Goal: Task Accomplishment & Management: Manage account settings

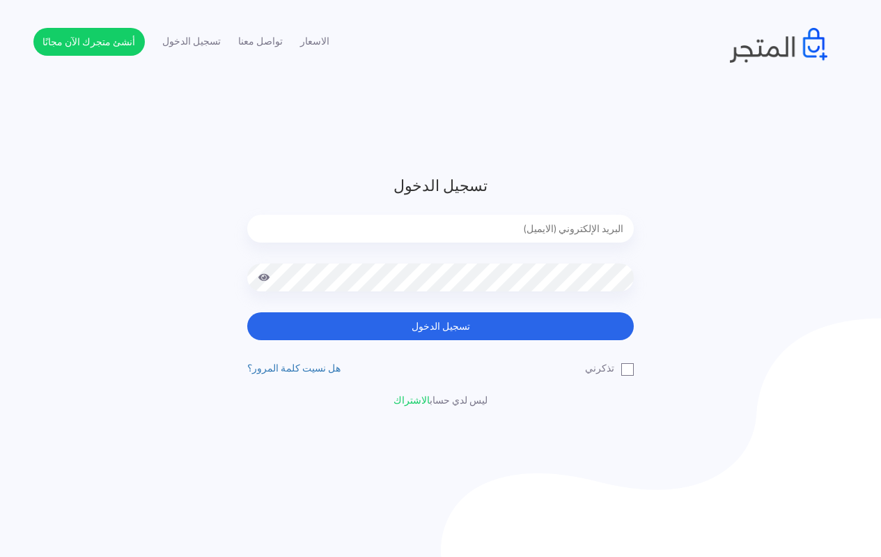
click at [552, 117] on header "تسجيل الدخول تسجيل الدخول تذكرني" at bounding box center [440, 291] width 881 height 582
click at [481, 233] on input "email" at bounding box center [440, 229] width 387 height 28
click at [341, 123] on header "تسجيل الدخول تسجيل الدخول تذكرني" at bounding box center [440, 291] width 881 height 582
click at [540, 222] on input "email" at bounding box center [440, 229] width 387 height 28
click at [495, 144] on header "تسجيل الدخول تسجيل الدخول تذكرني" at bounding box center [440, 291] width 881 height 582
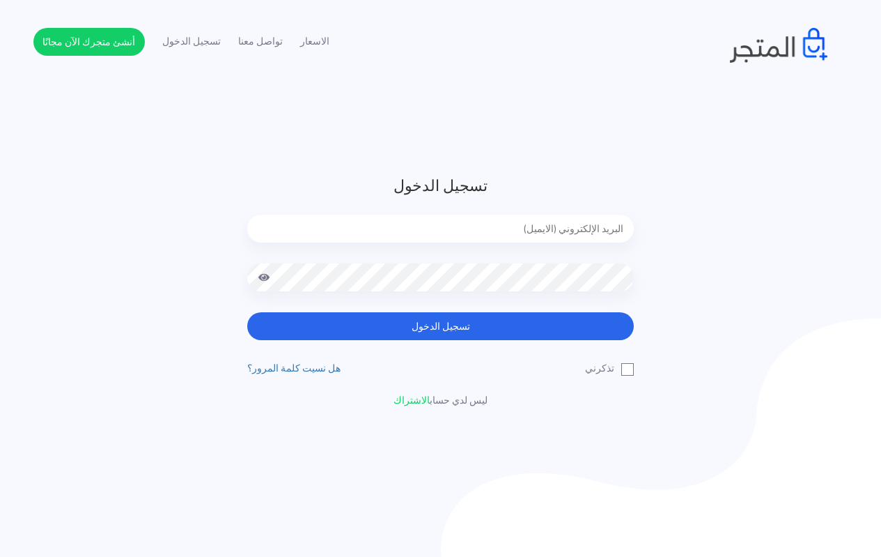
drag, startPoint x: 439, startPoint y: 235, endPoint x: 520, endPoint y: 233, distance: 80.9
click at [439, 235] on input "email" at bounding box center [440, 229] width 387 height 28
type input "[EMAIL_ADDRESS][DOMAIN_NAME]"
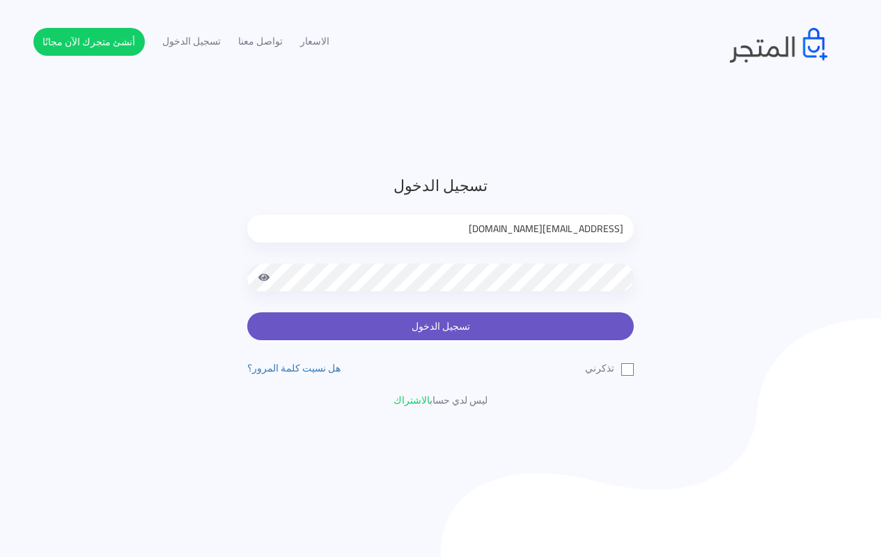
click at [490, 328] on button "تسجيل الدخول" at bounding box center [440, 326] width 387 height 28
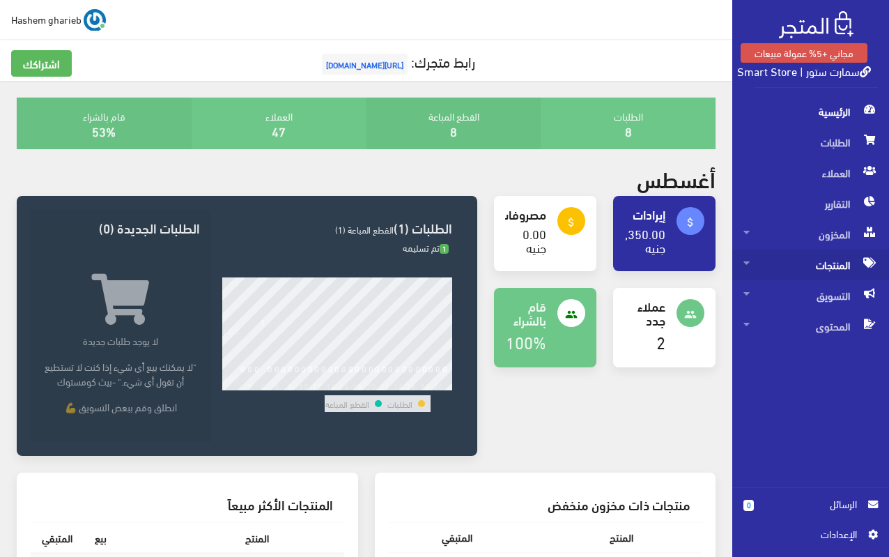
click at [809, 263] on span "المنتجات" at bounding box center [810, 264] width 134 height 31
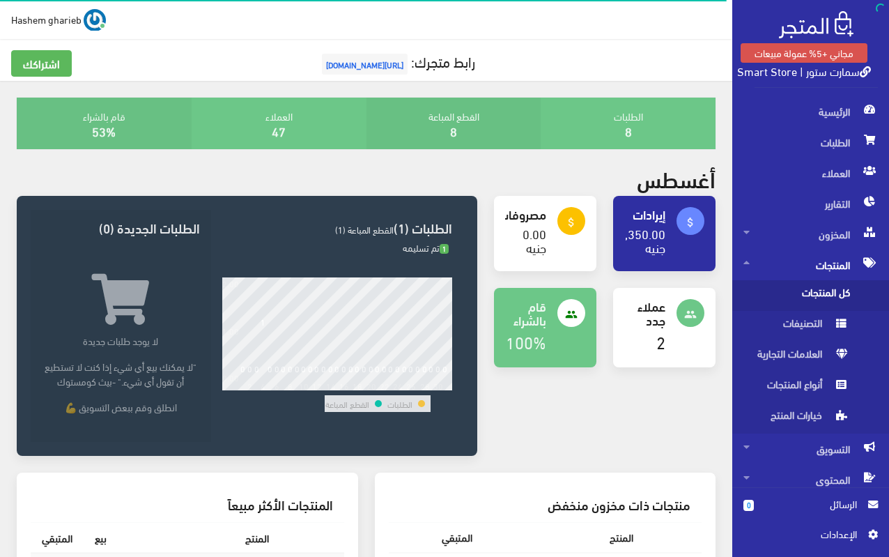
click at [811, 288] on span "كل المنتجات" at bounding box center [796, 295] width 106 height 31
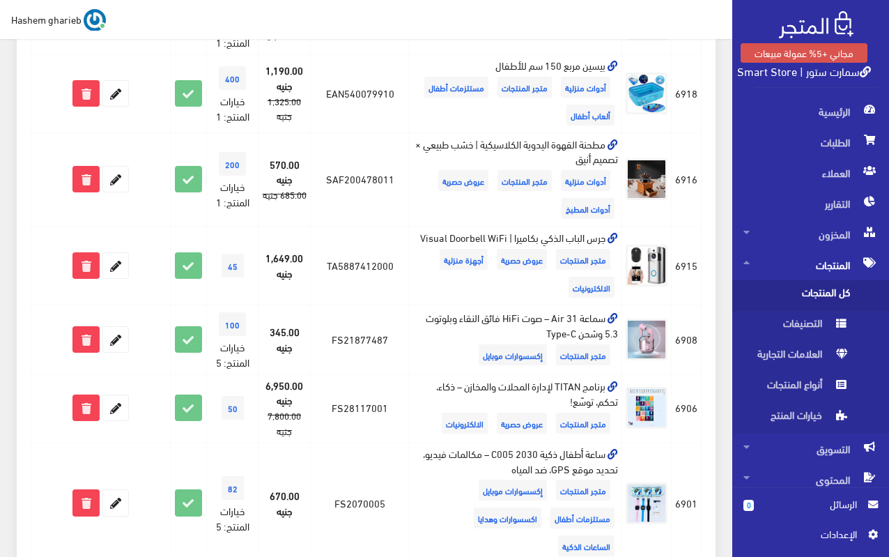
scroll to position [766, 0]
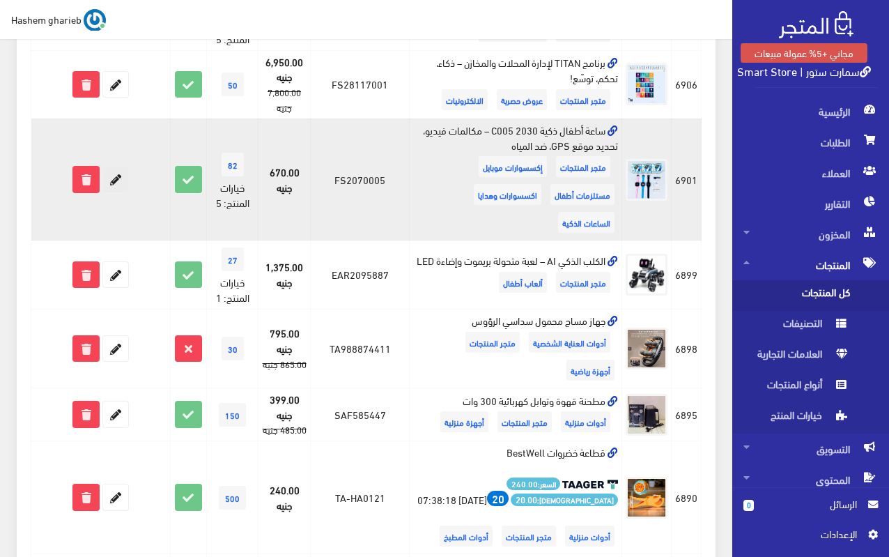
click at [116, 166] on icon at bounding box center [115, 178] width 25 height 25
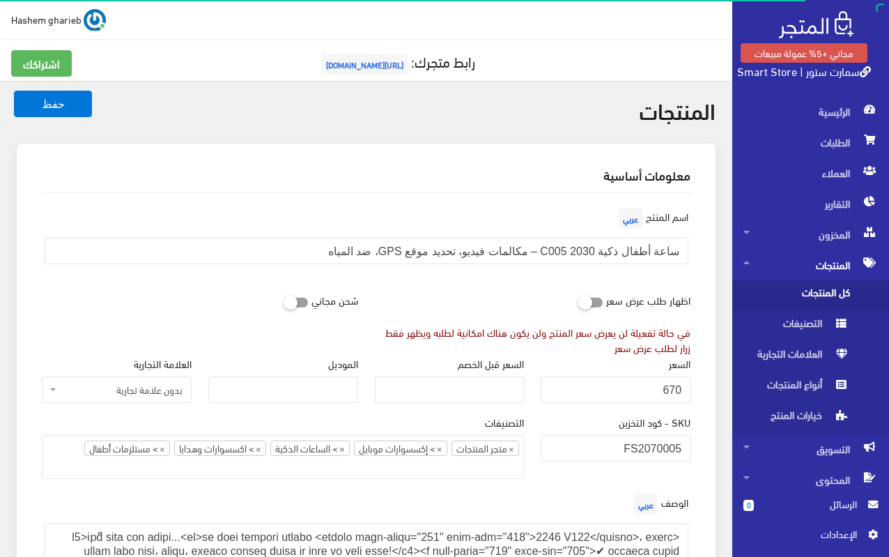
select select "27"
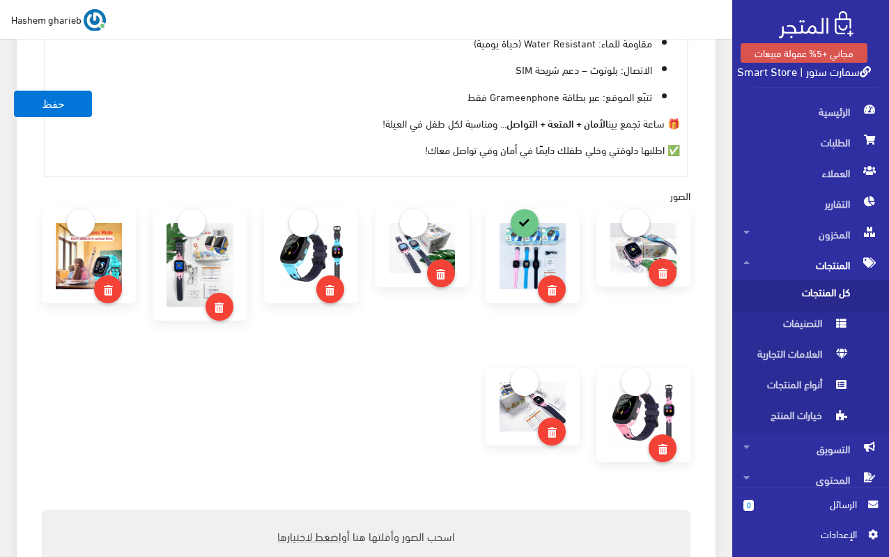
scroll to position [1184, 0]
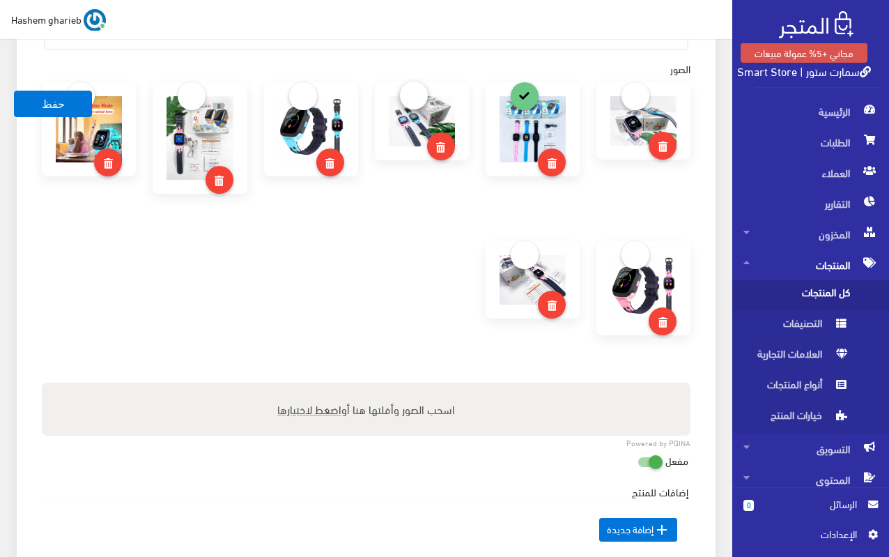
click at [419, 97] on link at bounding box center [414, 96] width 28 height 28
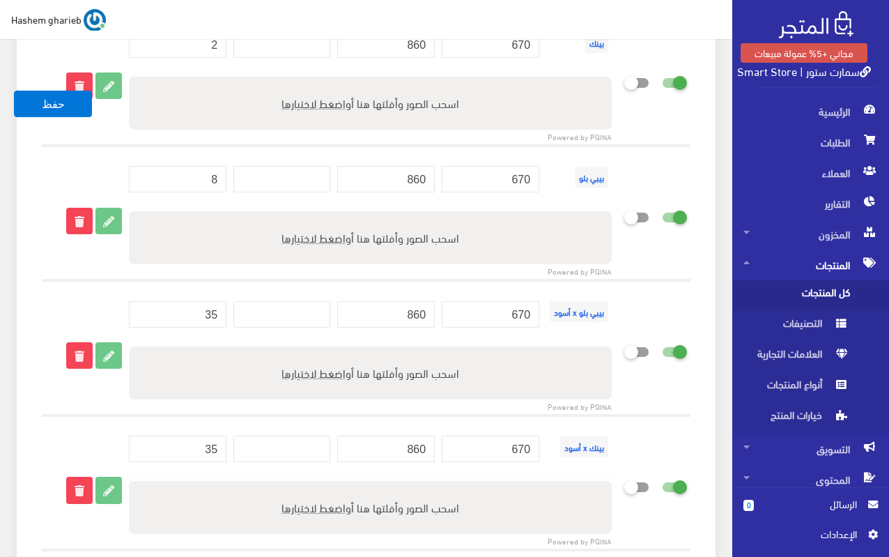
scroll to position [2020, 0]
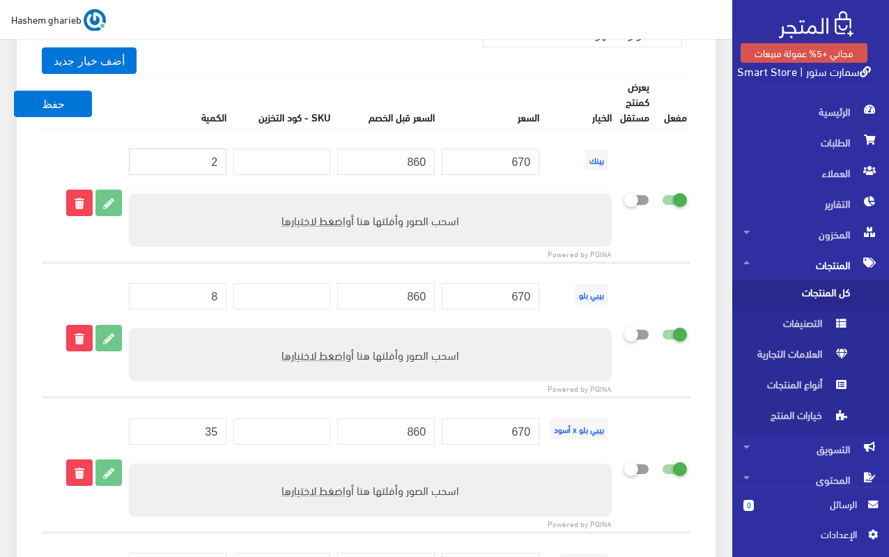
click at [199, 158] on input "2" at bounding box center [178, 161] width 98 height 26
drag, startPoint x: 207, startPoint y: 156, endPoint x: 224, endPoint y: 159, distance: 16.9
click at [224, 159] on input "2" at bounding box center [178, 161] width 98 height 26
click at [662, 200] on icon at bounding box center [662, 199] width 0 height 13
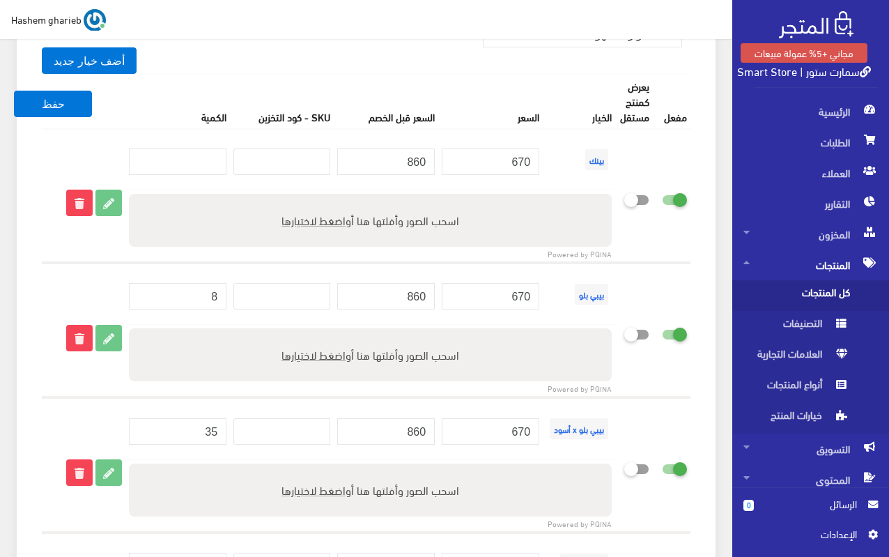
click at [662, 200] on input "checkbox" at bounding box center [649, 196] width 25 height 14
checkbox input "false"
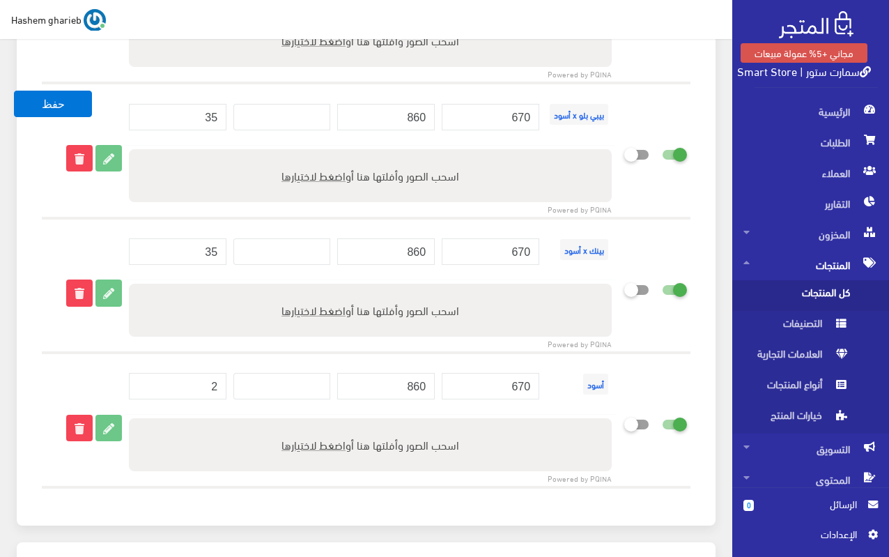
scroll to position [2368, 0]
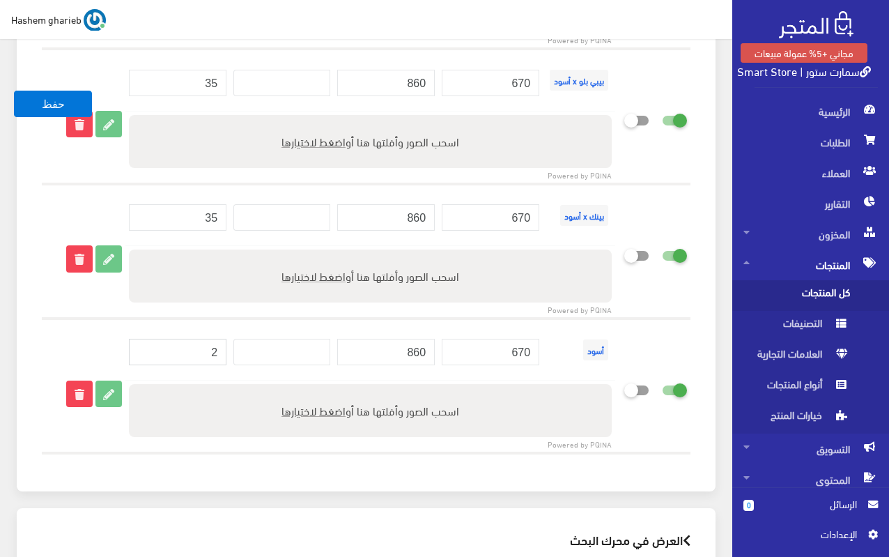
drag, startPoint x: 213, startPoint y: 351, endPoint x: 261, endPoint y: 351, distance: 47.4
click at [261, 351] on tr "أسود 670 860" at bounding box center [366, 349] width 649 height 62
click at [662, 391] on icon at bounding box center [662, 389] width 0 height 13
click at [662, 391] on input "checkbox" at bounding box center [649, 387] width 25 height 14
checkbox input "false"
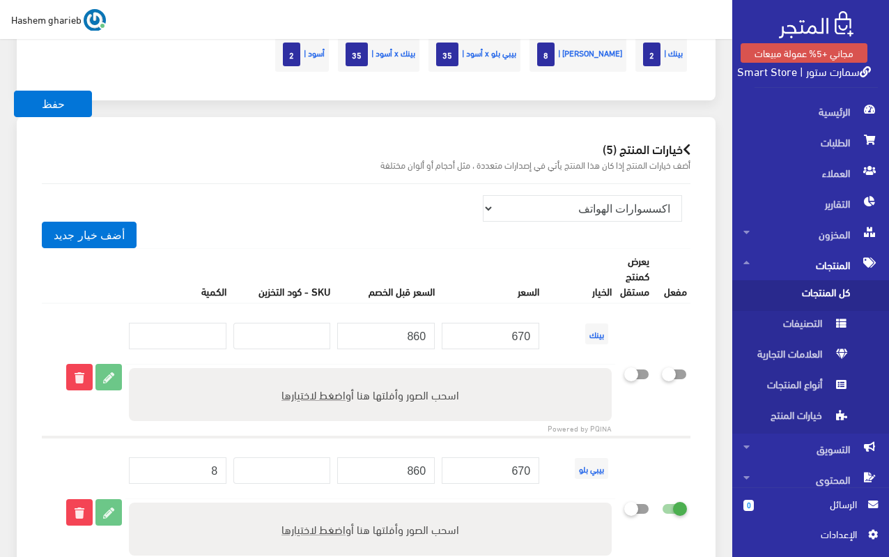
scroll to position [1602, 0]
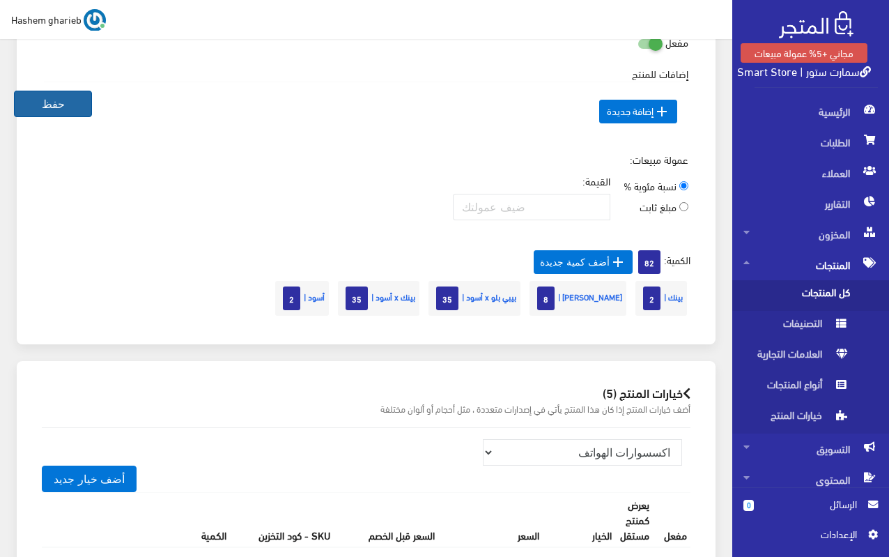
click at [36, 104] on button "حفظ" at bounding box center [53, 104] width 78 height 26
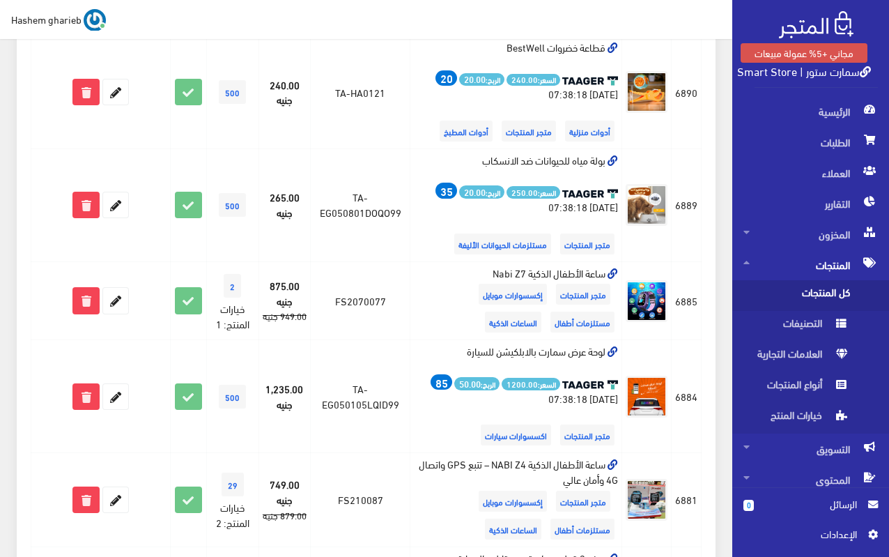
scroll to position [1324, 0]
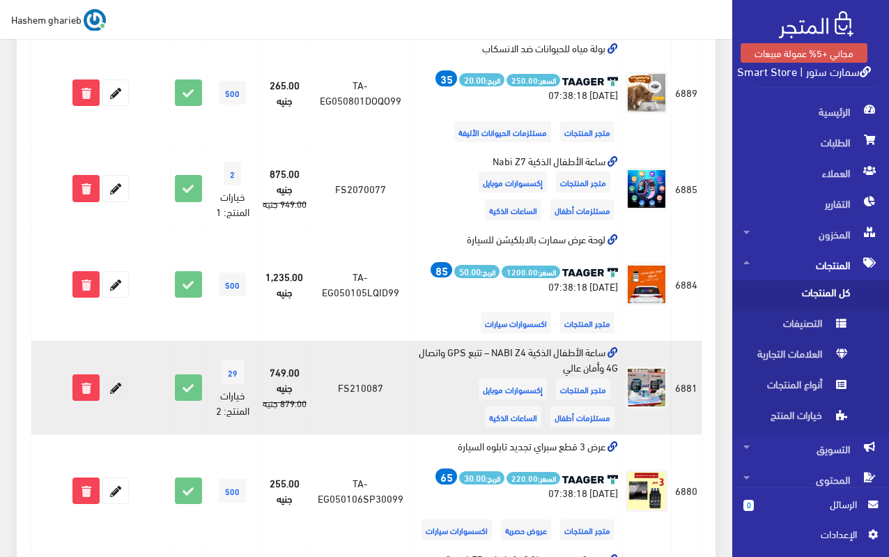
click at [119, 387] on icon at bounding box center [115, 387] width 25 height 25
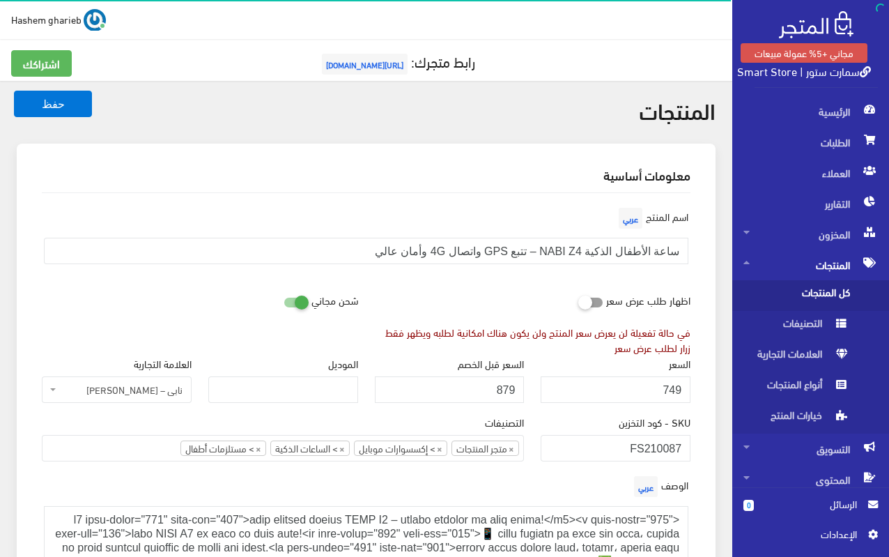
select select "27"
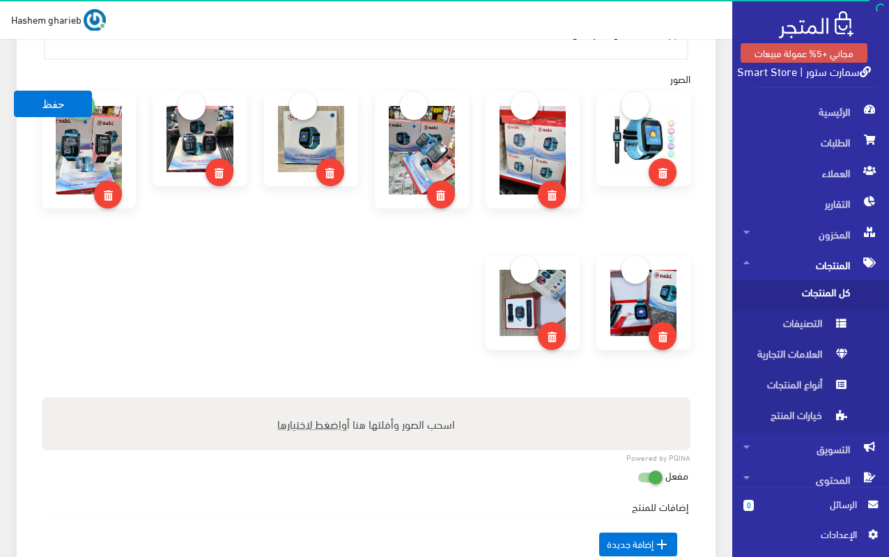
scroll to position [975, 0]
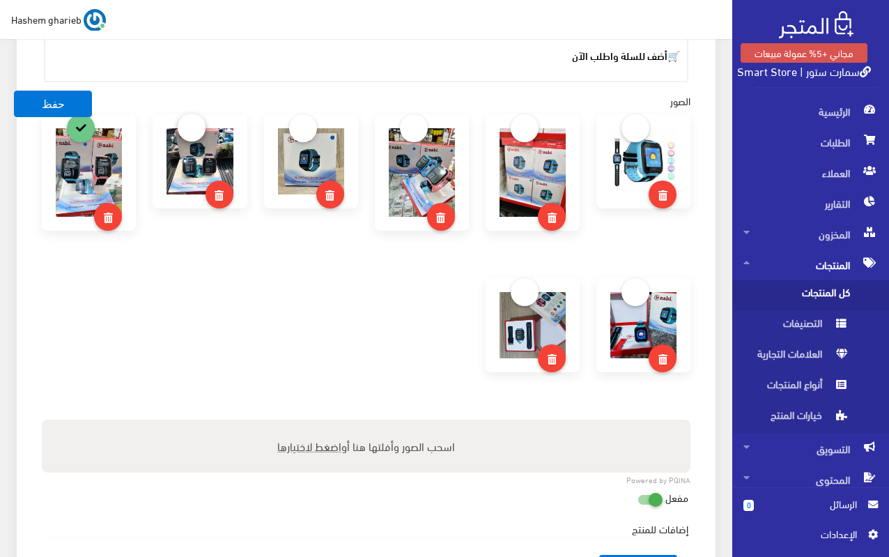
click at [194, 125] on link at bounding box center [192, 128] width 28 height 28
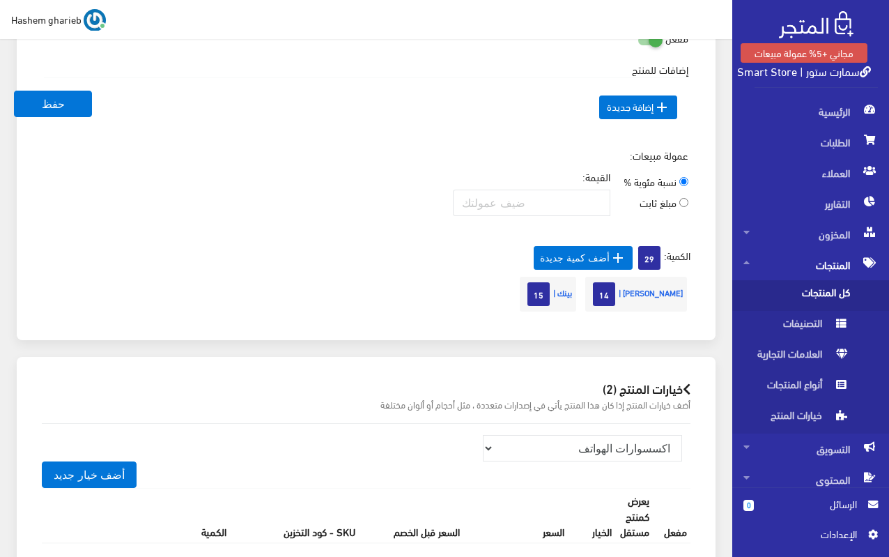
scroll to position [1397, 0]
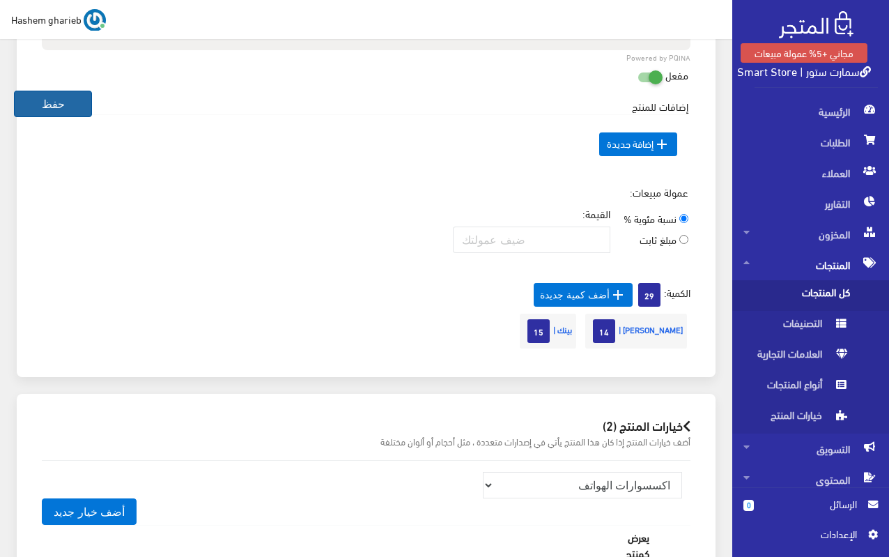
click at [65, 112] on button "حفظ" at bounding box center [53, 104] width 78 height 26
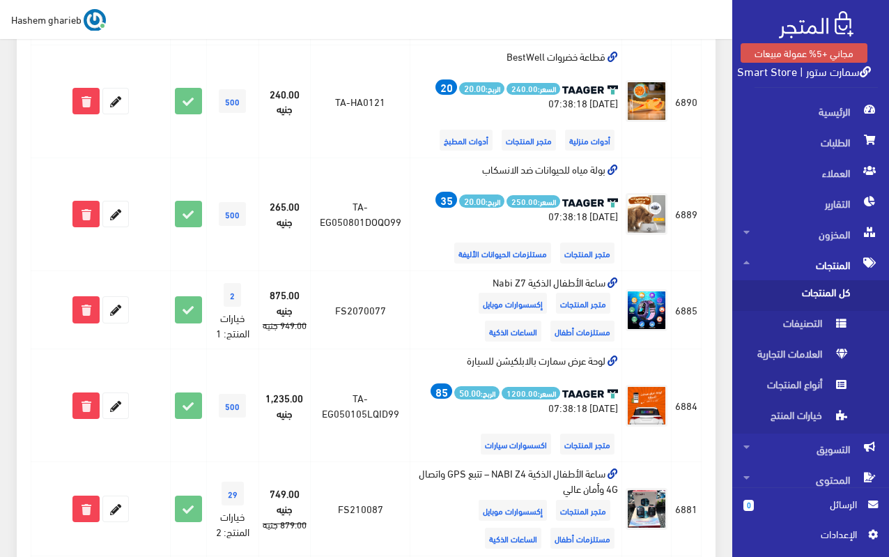
scroll to position [1254, 0]
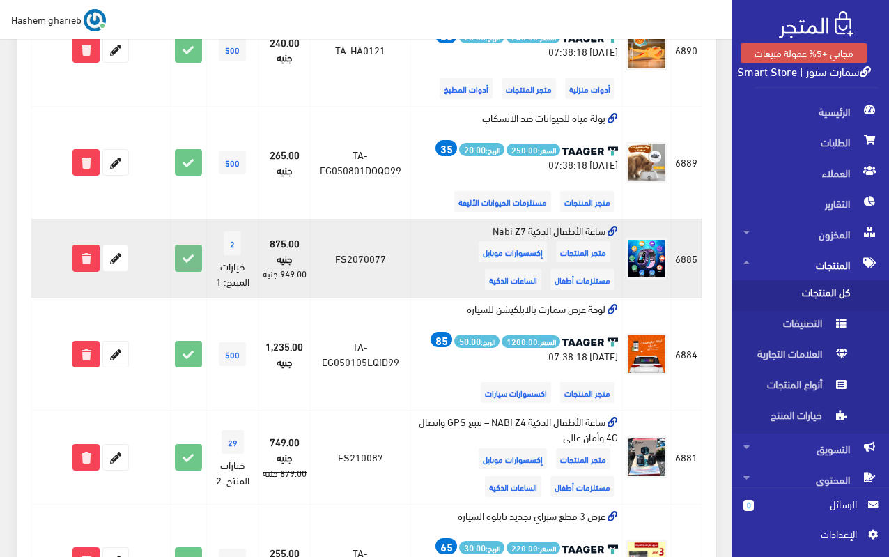
click at [188, 258] on icon at bounding box center [188, 257] width 25 height 25
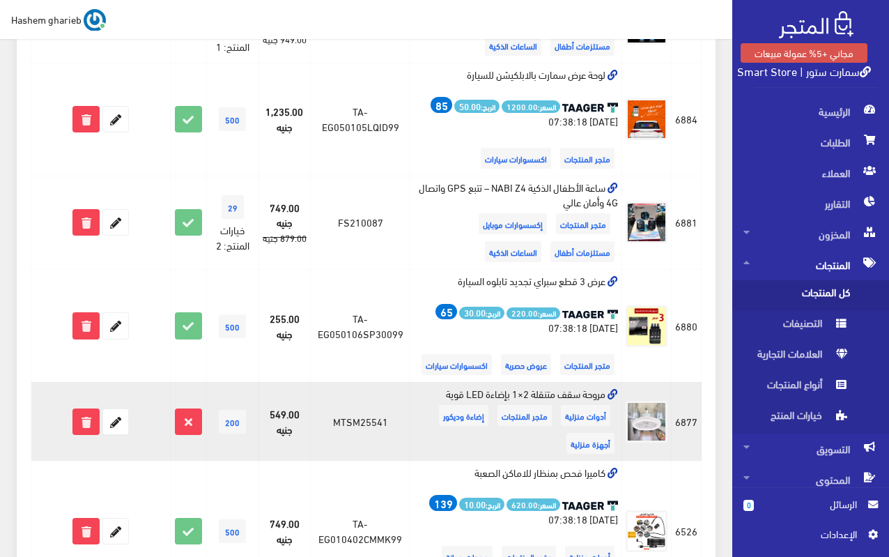
scroll to position [1115, 0]
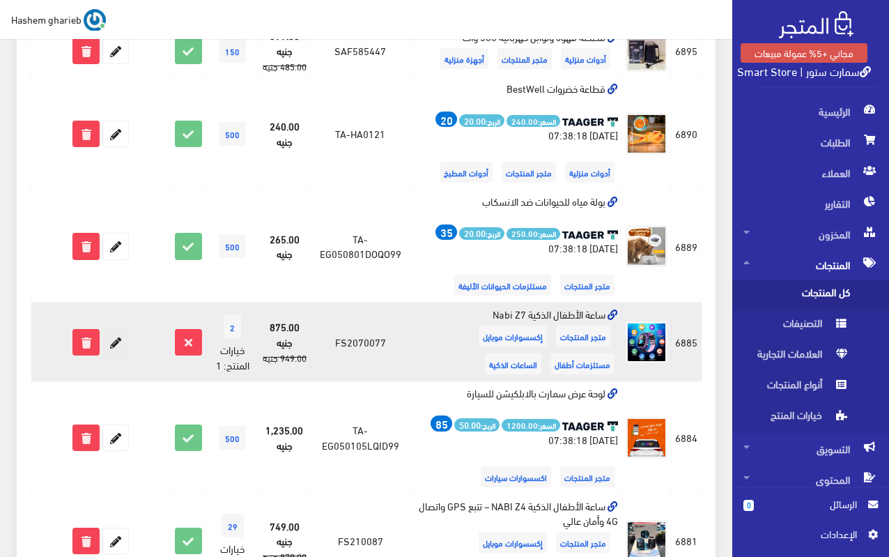
click at [115, 339] on icon at bounding box center [115, 341] width 25 height 25
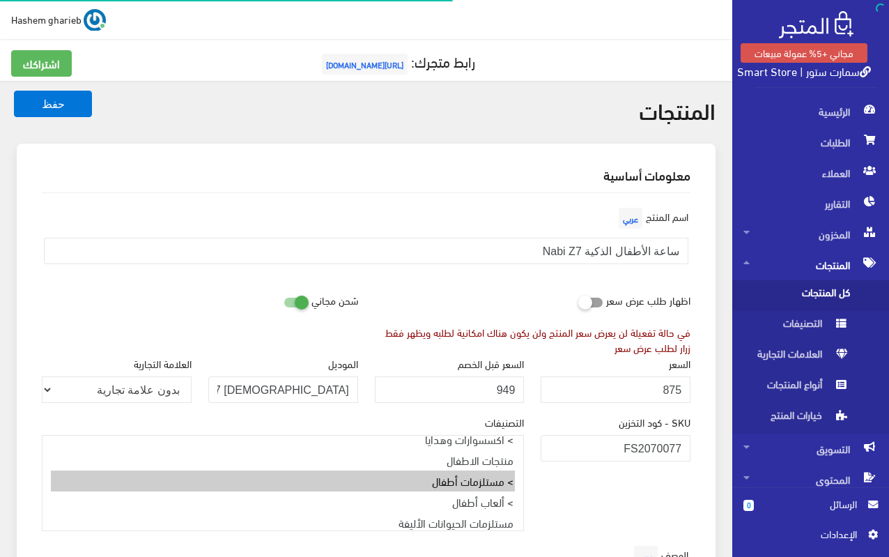
select select "27"
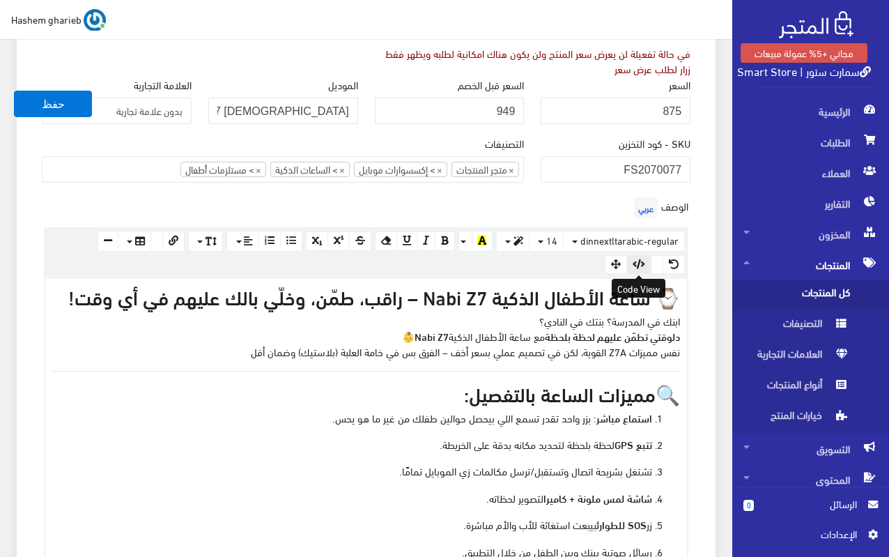
click at [645, 261] on icon "button" at bounding box center [638, 264] width 13 height 10
type textarea "<h3 data-start="262" data-end="338">⌚️ ساعة الأطفال الذكية Nabi Z7 – راقب، طمّن…"
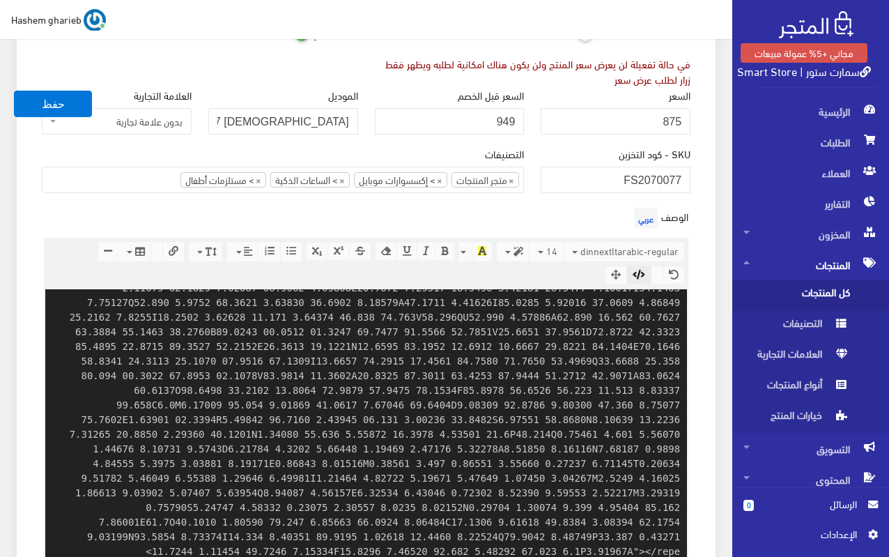
scroll to position [250, 0]
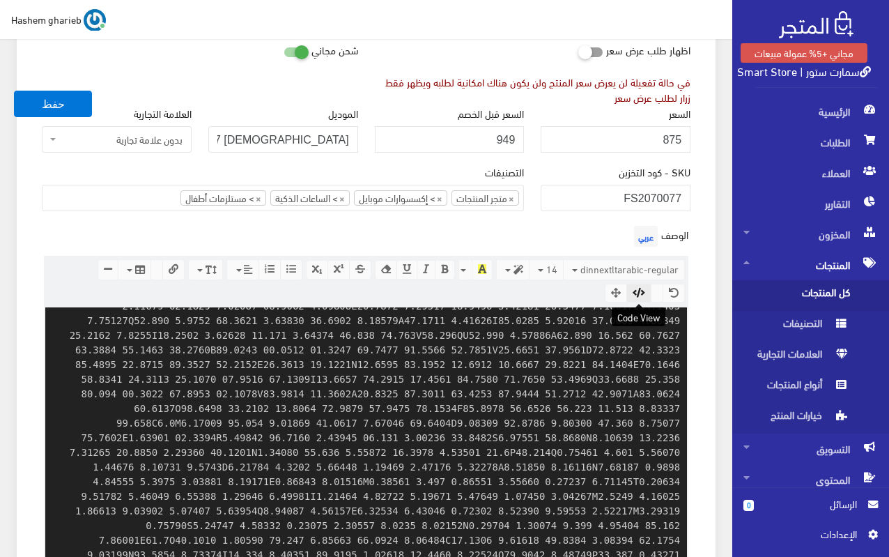
click at [638, 288] on icon "button" at bounding box center [638, 293] width 13 height 10
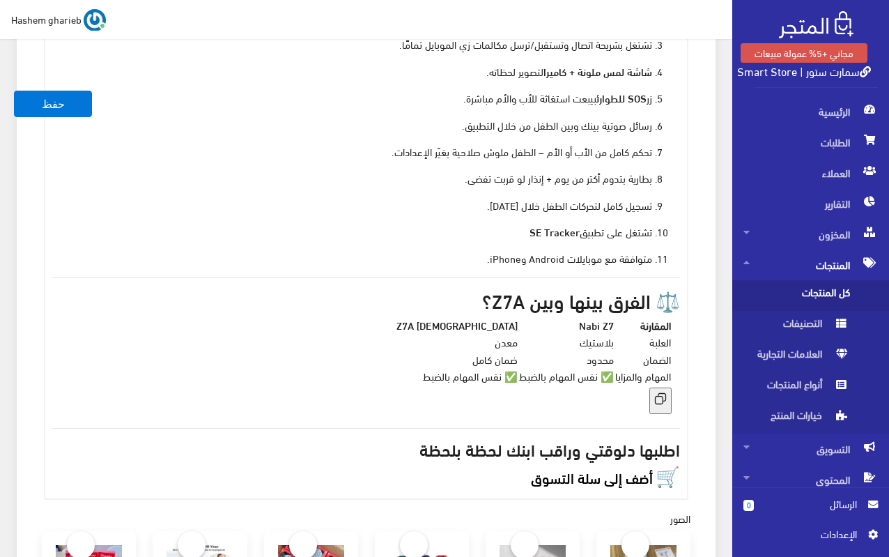
scroll to position [738, 0]
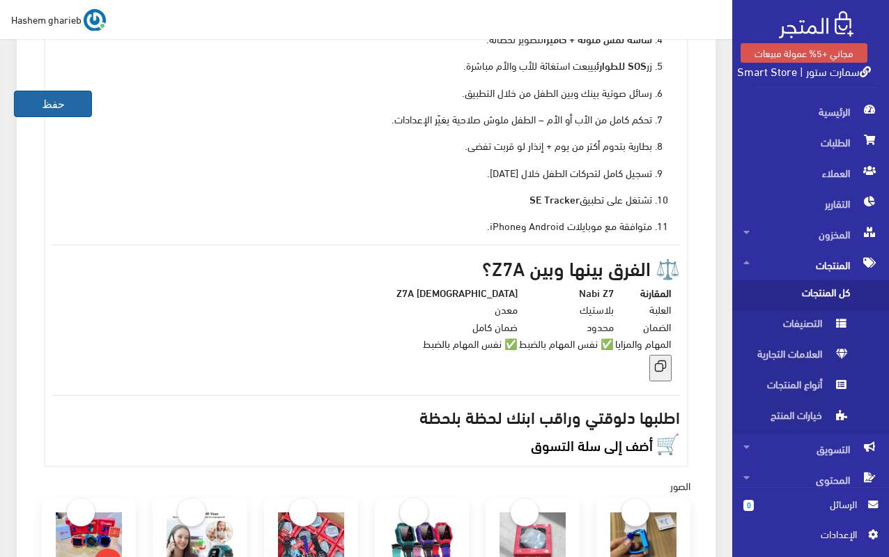
click at [62, 110] on button "حفظ" at bounding box center [53, 104] width 78 height 26
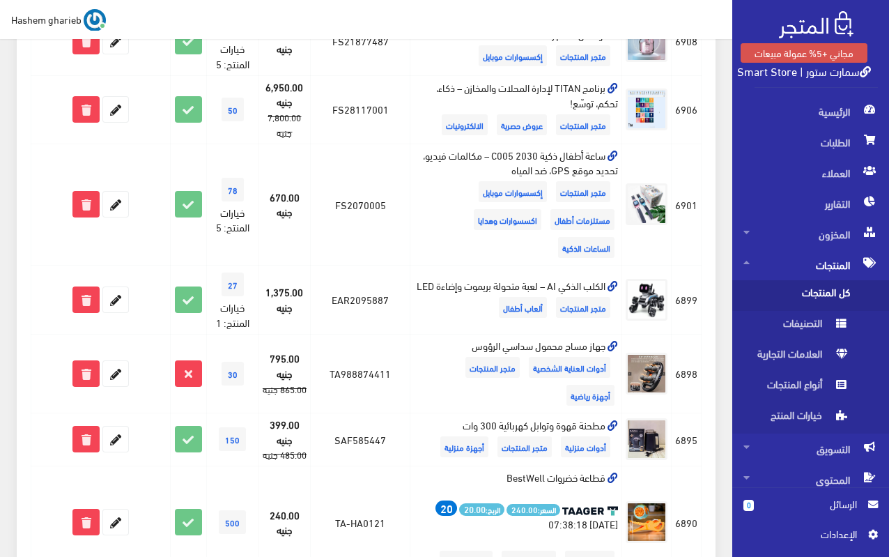
scroll to position [781, 0]
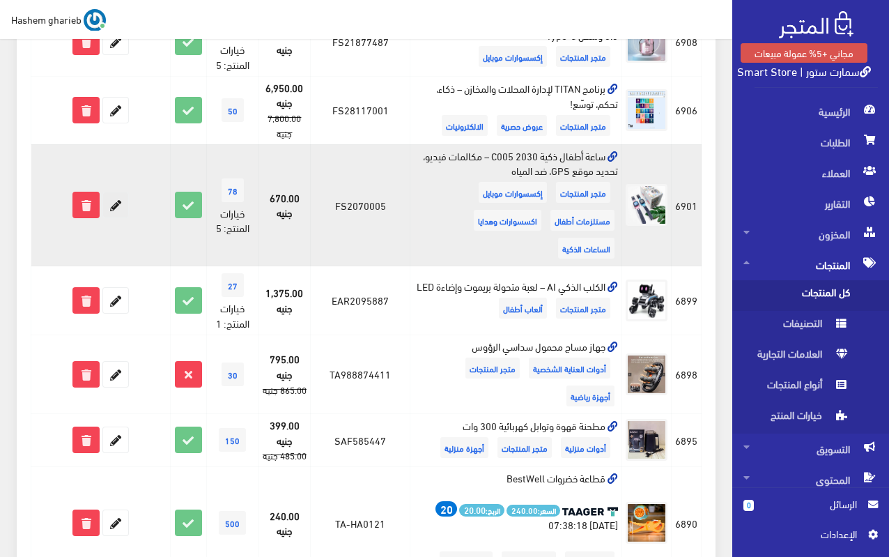
click at [123, 208] on icon at bounding box center [115, 204] width 25 height 25
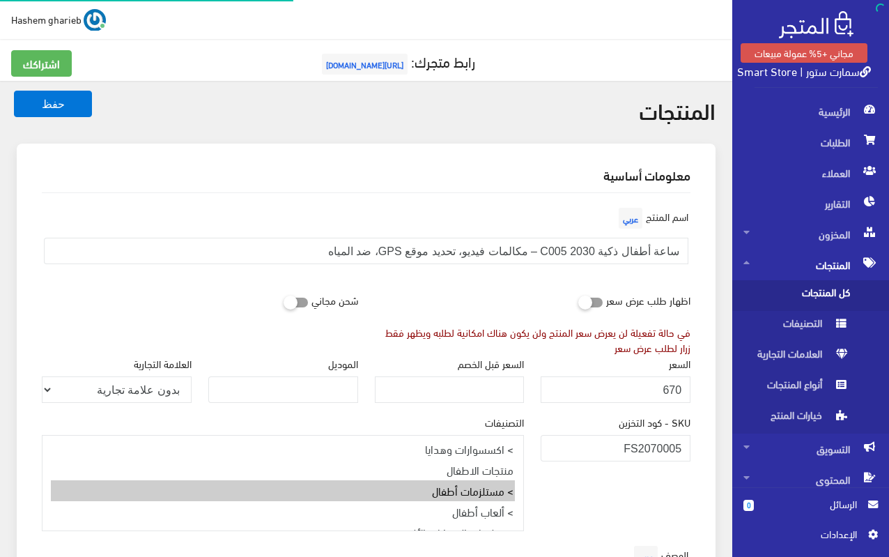
select select "27"
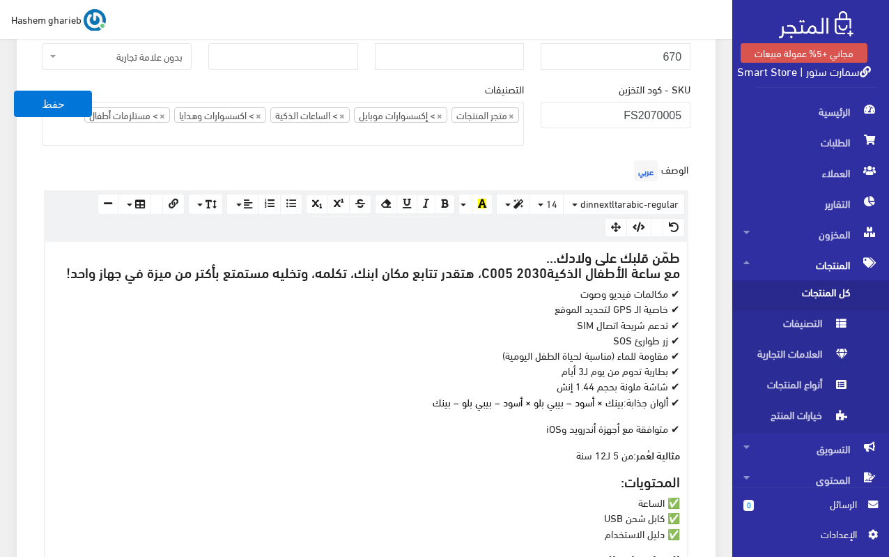
scroll to position [348, 0]
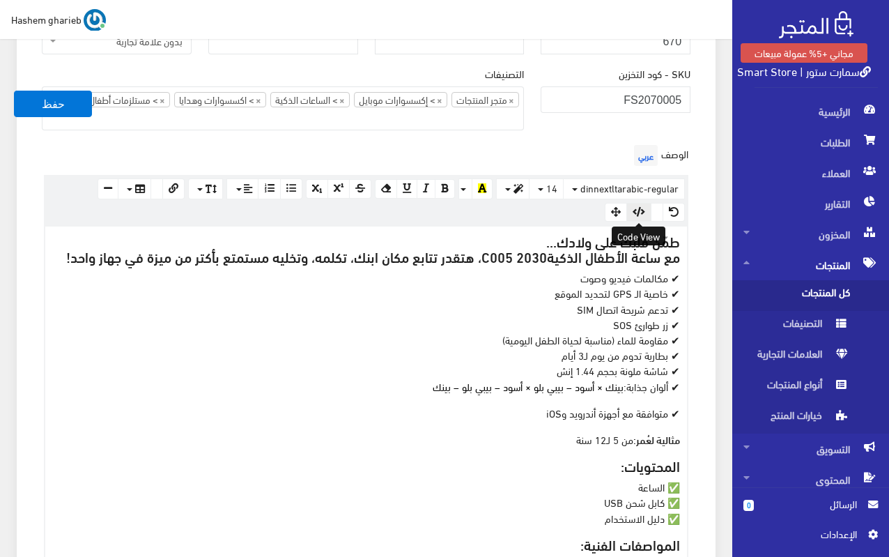
click at [638, 215] on icon "button" at bounding box center [638, 212] width 13 height 10
type textarea "<l8>ipّd sita con adipi...<el>se doei tempori utlabo <etdolo magn-aliqu="719" e…"
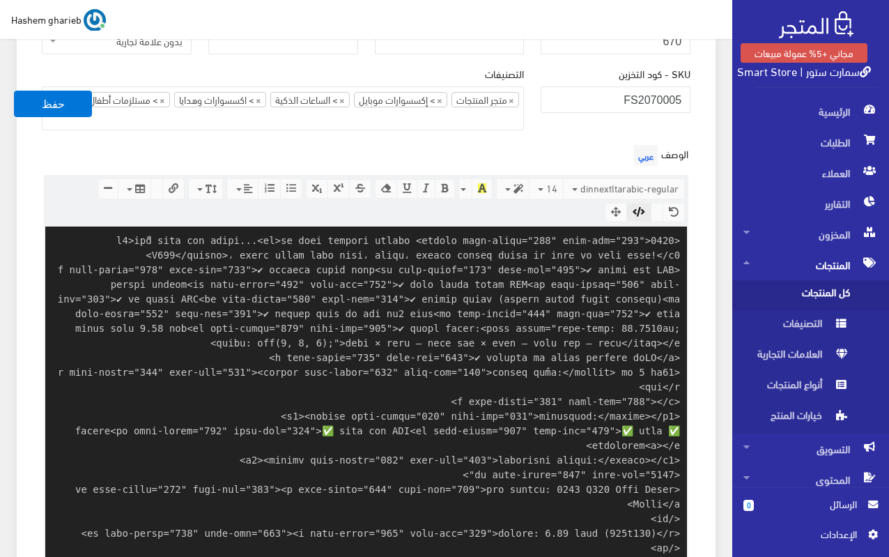
scroll to position [351, 0]
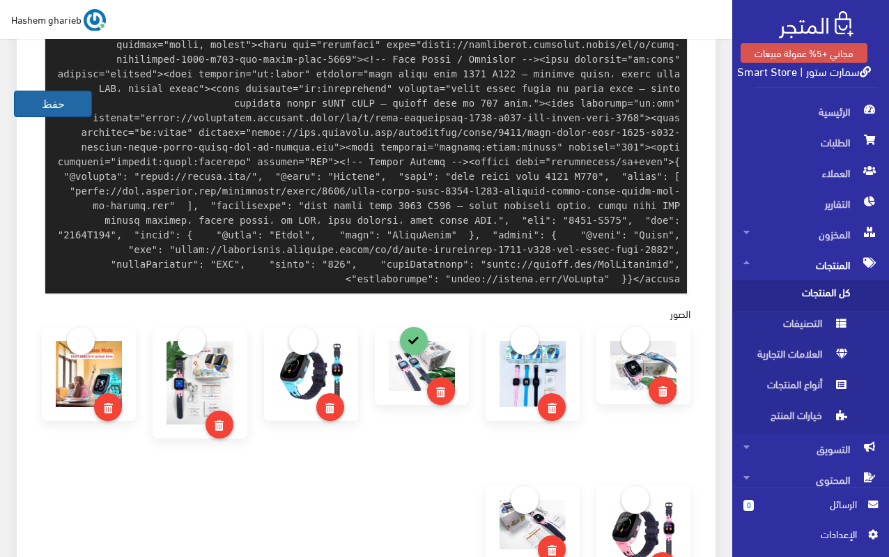
click at [60, 110] on button "حفظ" at bounding box center [53, 104] width 78 height 26
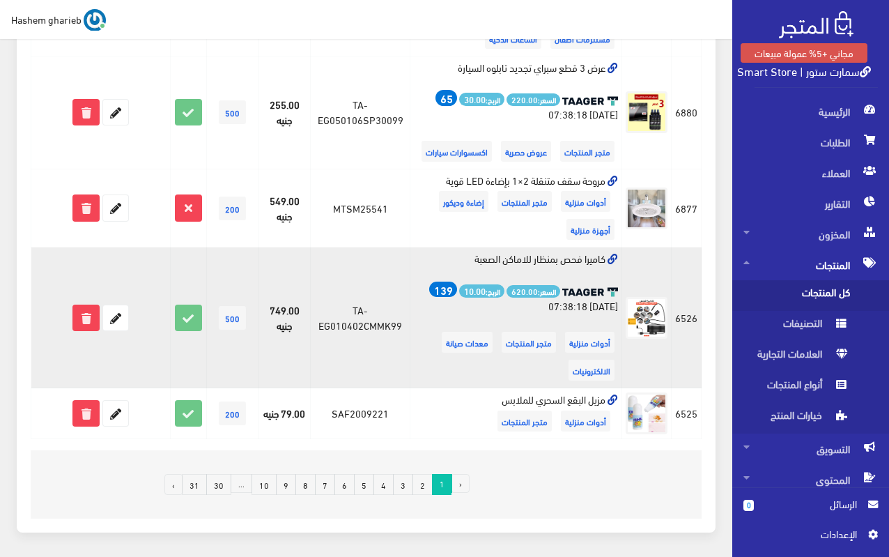
scroll to position [1741, 0]
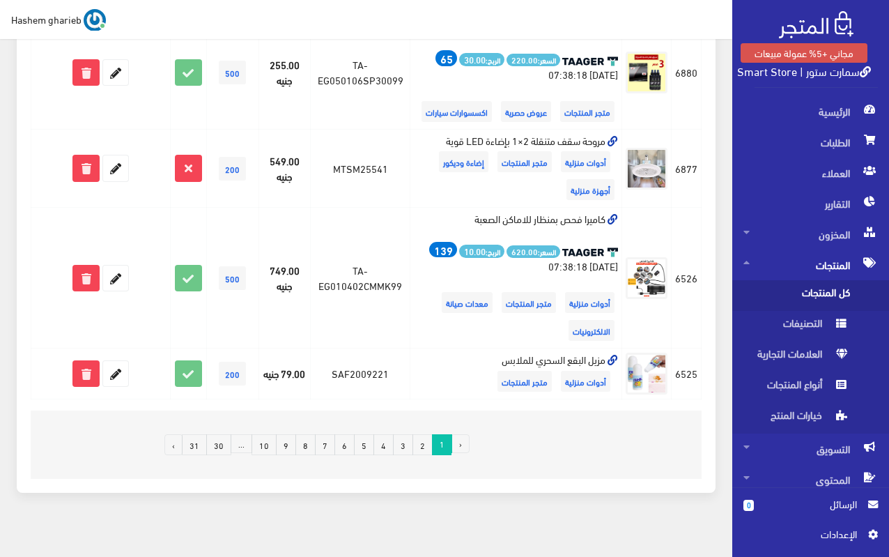
click at [423, 445] on link "2" at bounding box center [422, 444] width 20 height 21
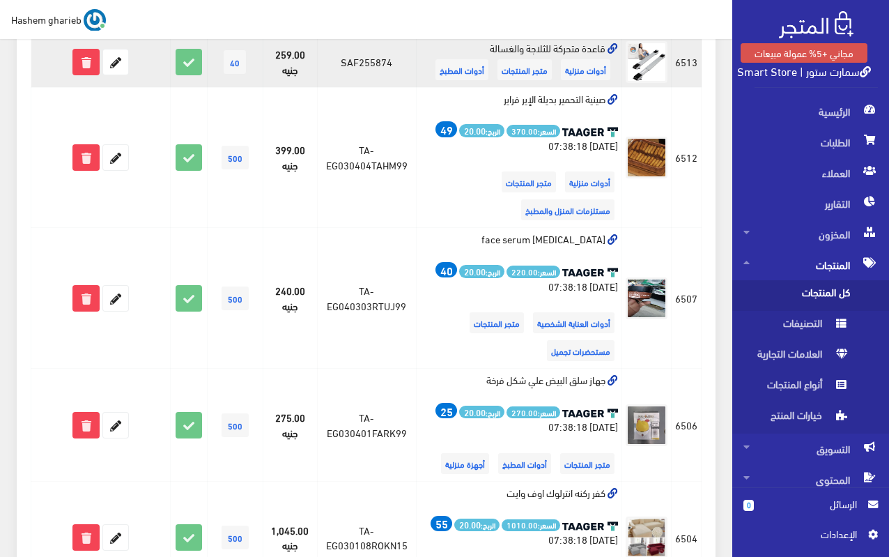
scroll to position [488, 0]
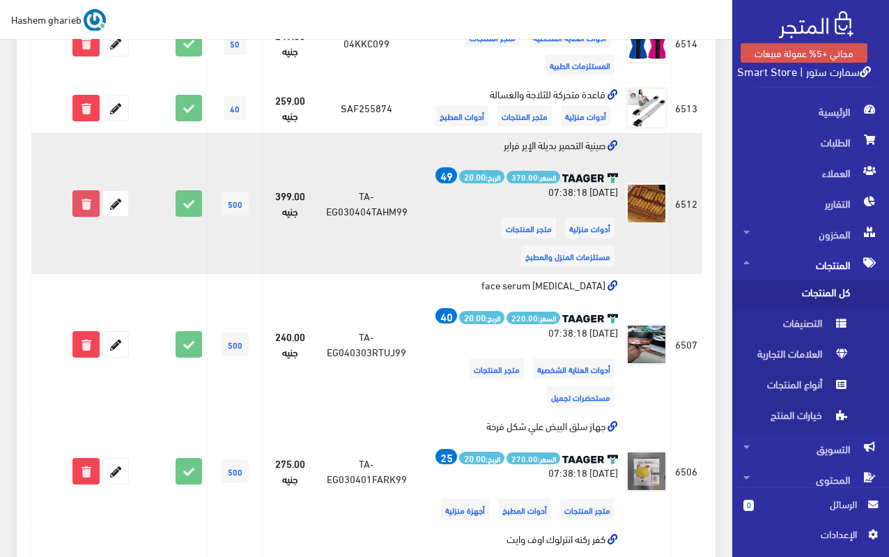
click at [88, 204] on icon at bounding box center [85, 203] width 25 height 25
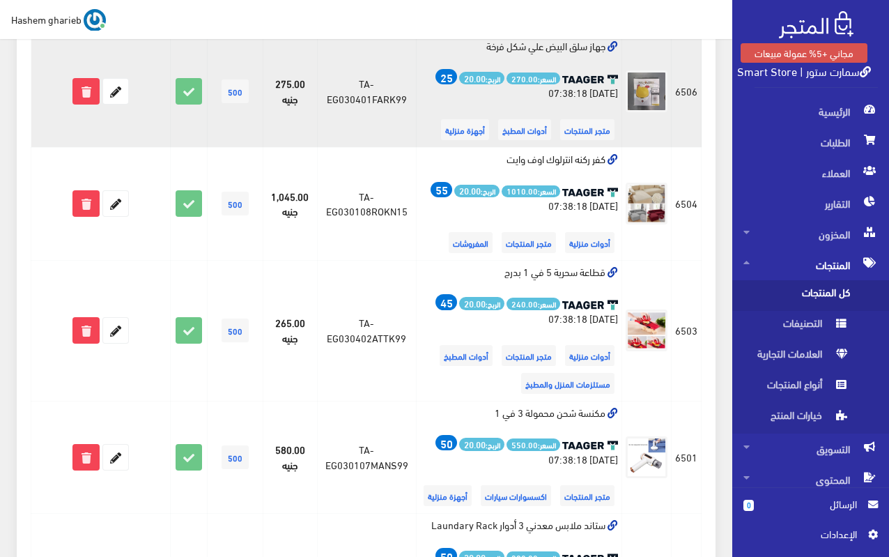
scroll to position [836, 0]
